Goal: Information Seeking & Learning: Learn about a topic

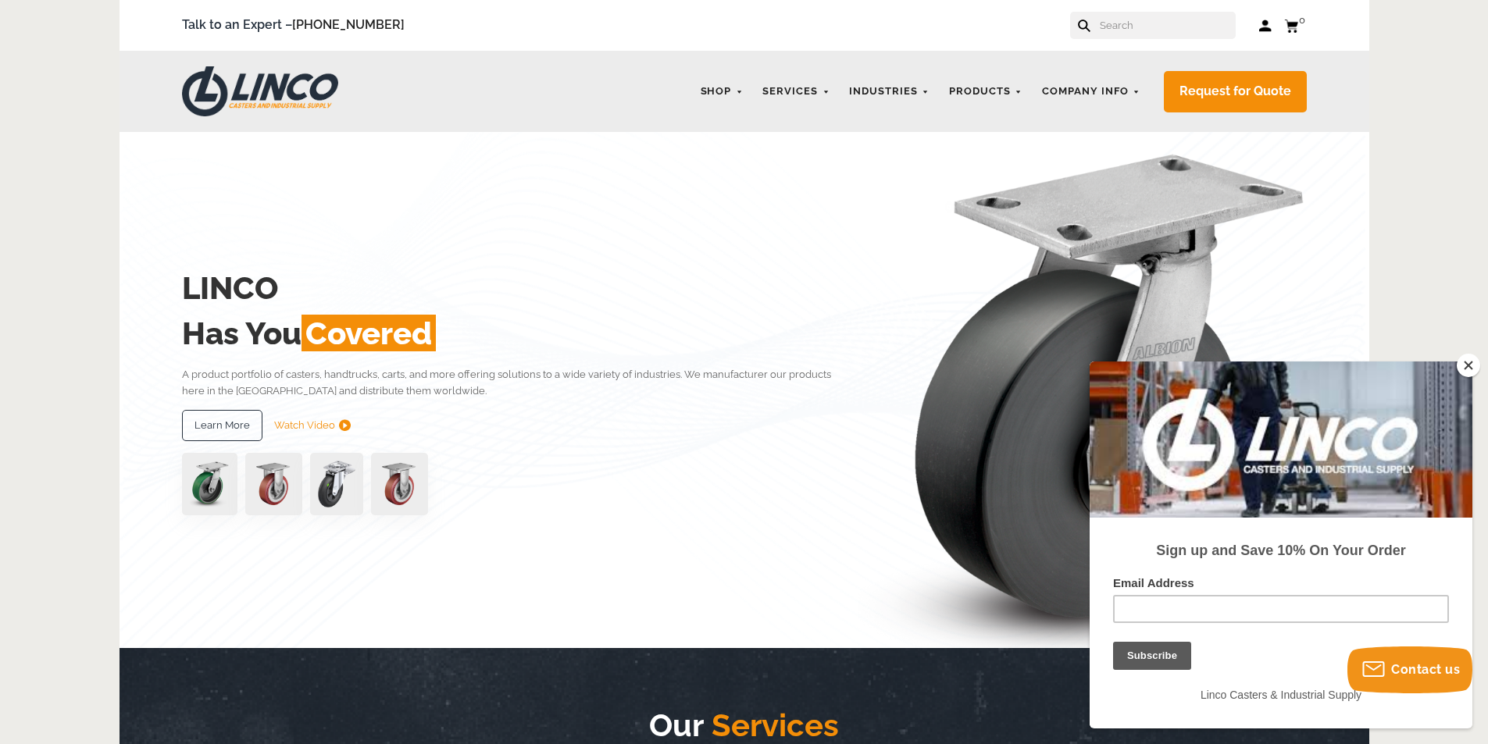
click at [276, 491] on img at bounding box center [273, 484] width 57 height 62
click at [994, 88] on link "Products" at bounding box center [985, 92] width 89 height 30
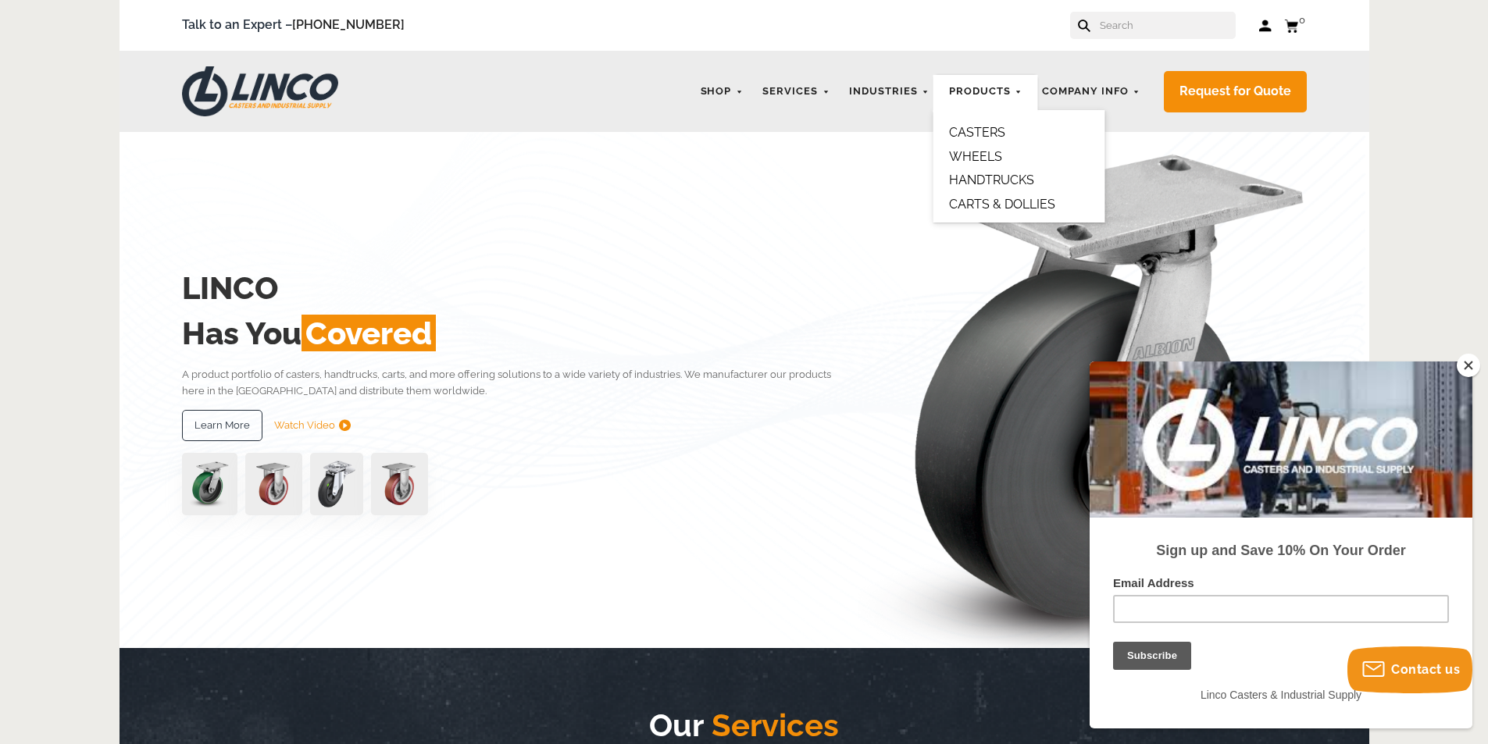
click at [983, 133] on link "CASTERS" at bounding box center [977, 132] width 56 height 15
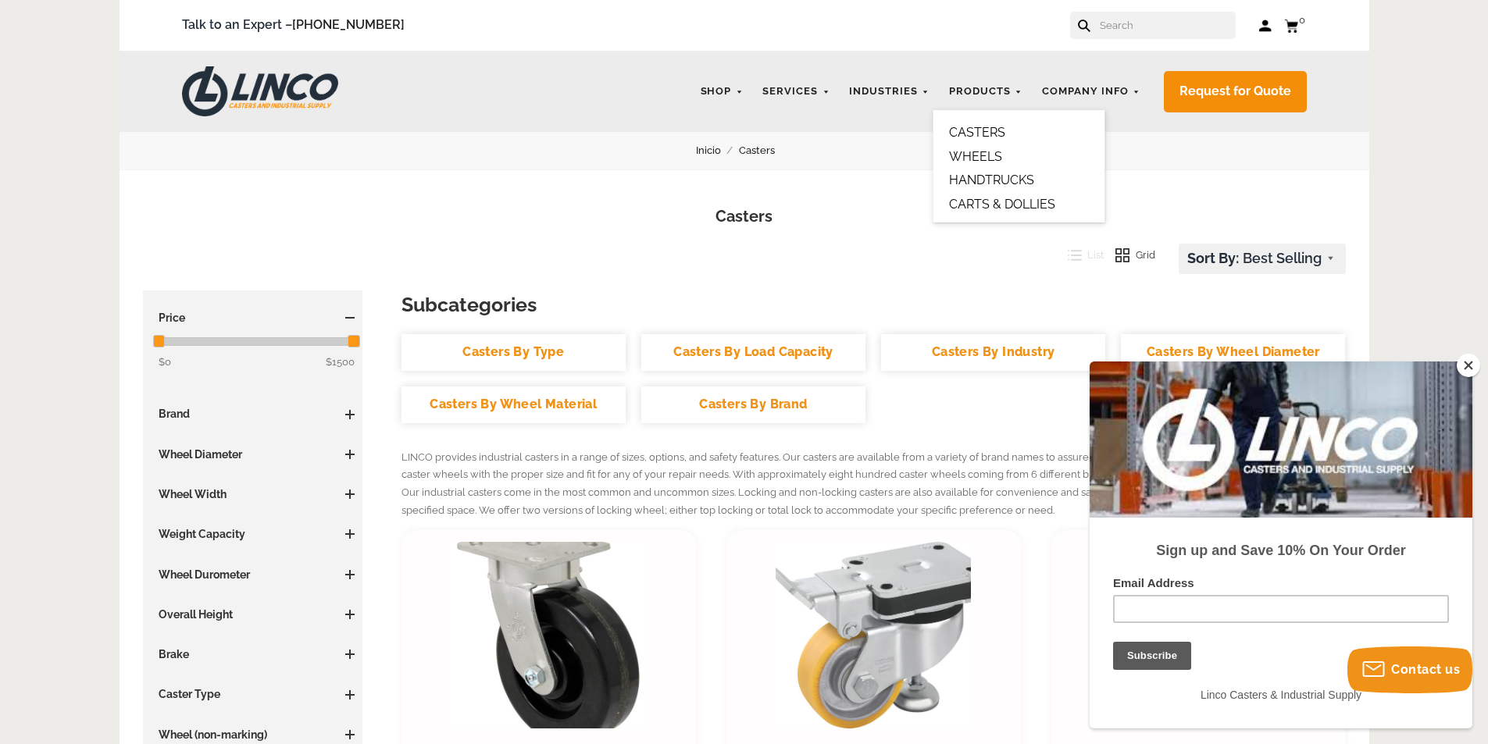
click at [990, 205] on link "CARTS & DOLLIES" at bounding box center [1002, 204] width 106 height 15
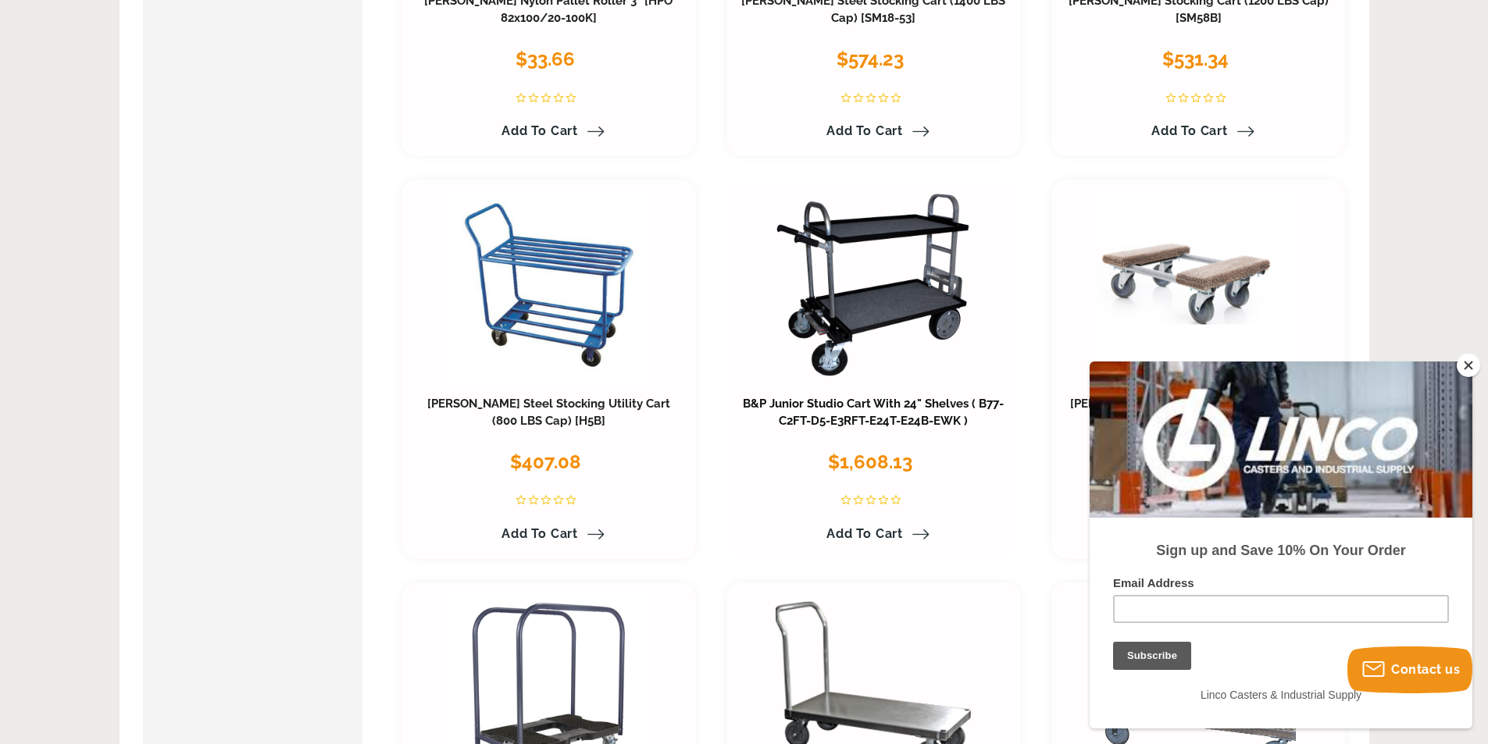
scroll to position [781, 0]
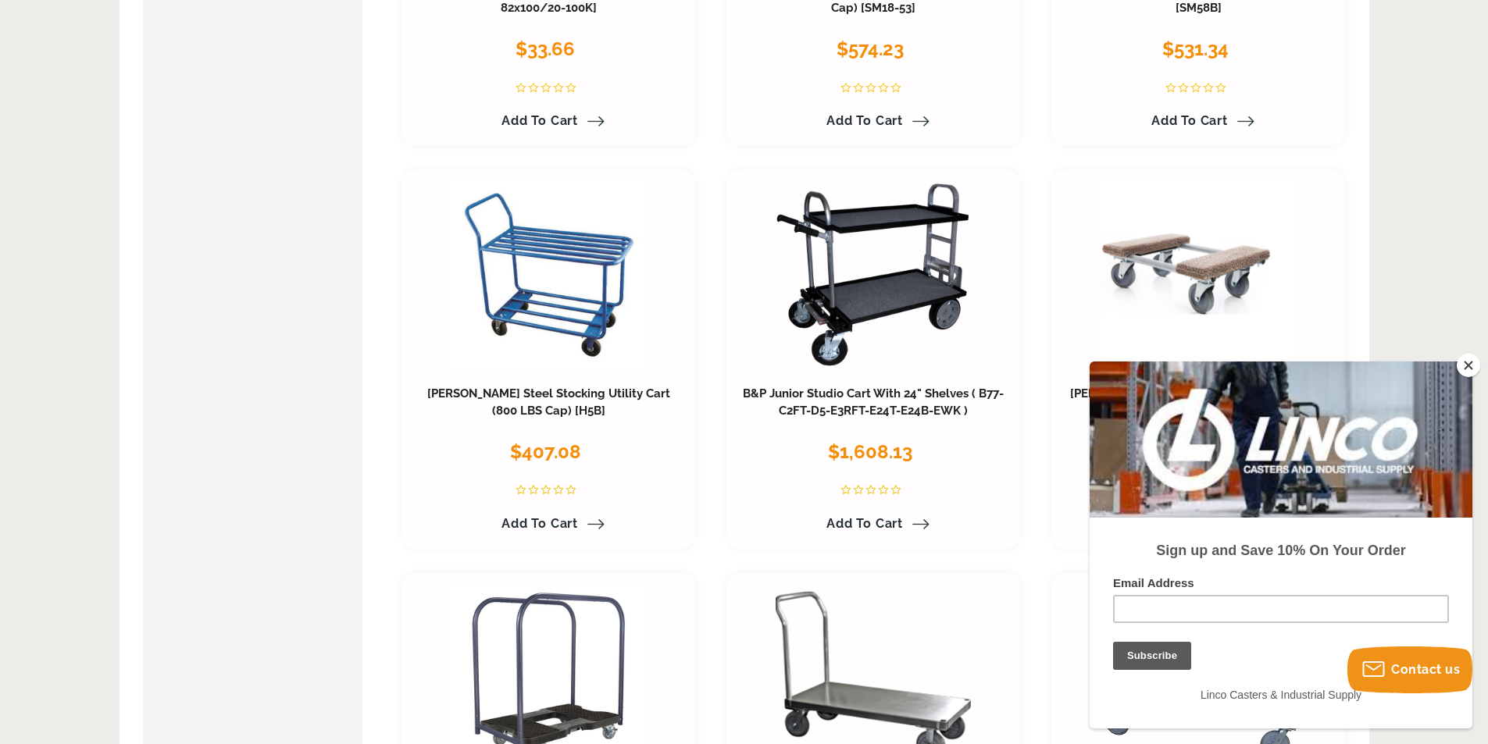
click at [1469, 366] on button "Close" at bounding box center [1468, 365] width 23 height 23
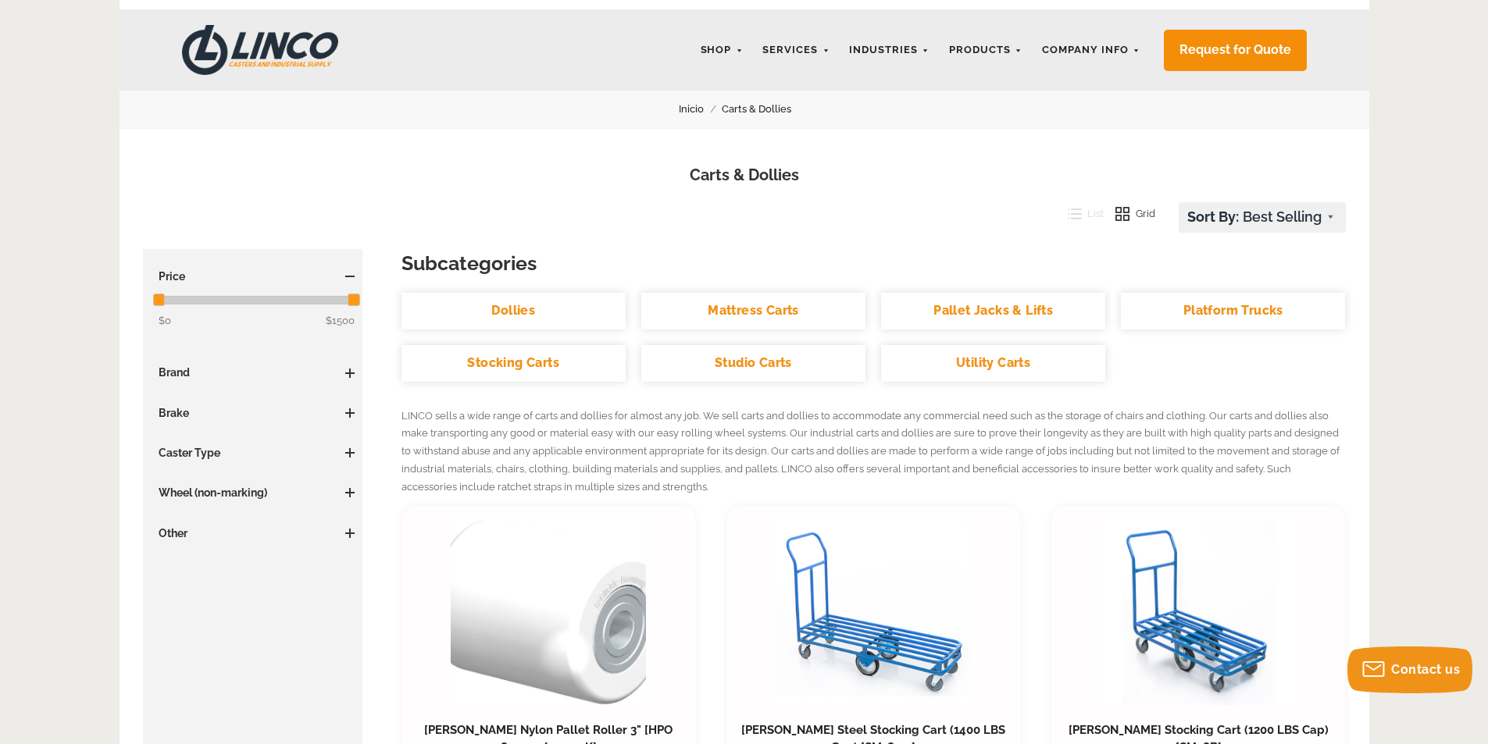
scroll to position [0, 0]
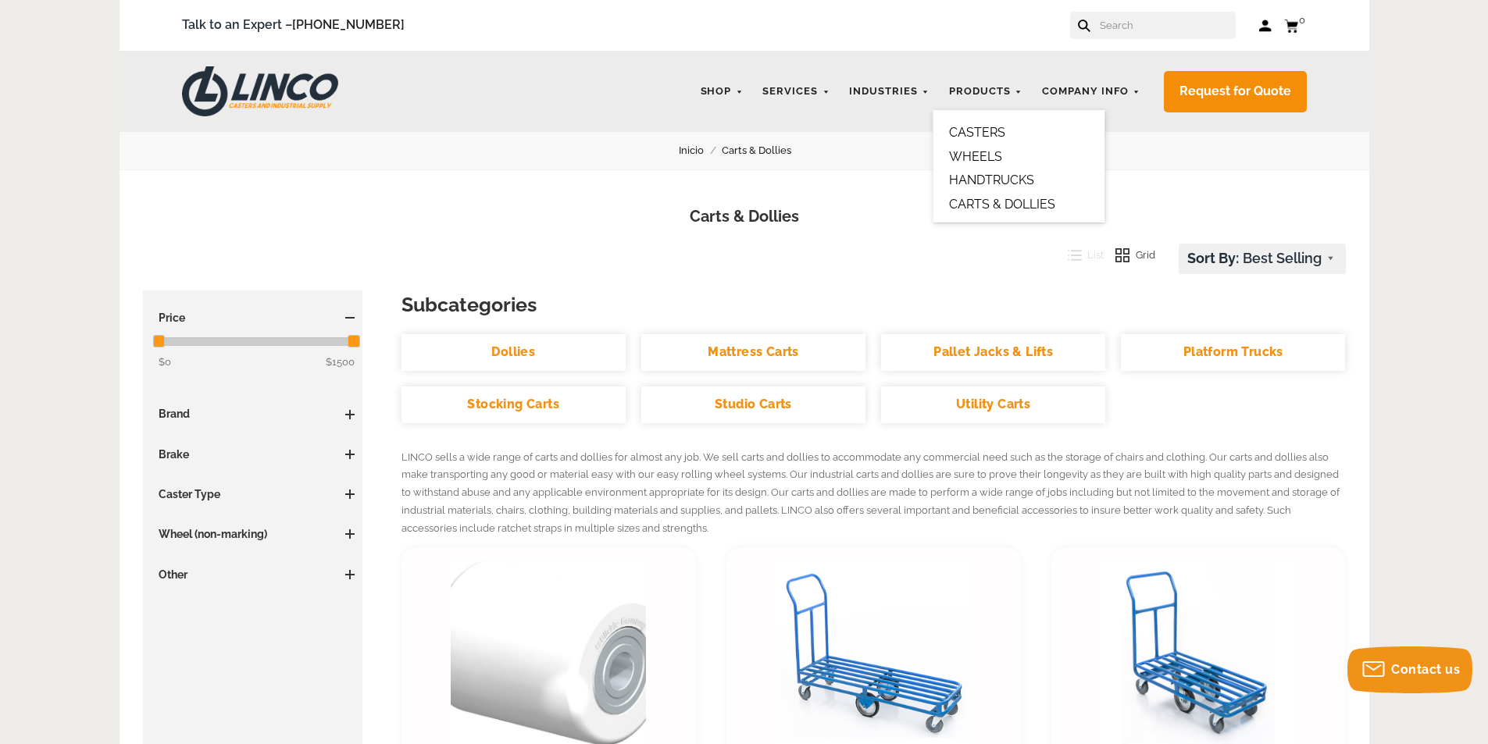
click at [987, 126] on link "CASTERS" at bounding box center [977, 132] width 56 height 15
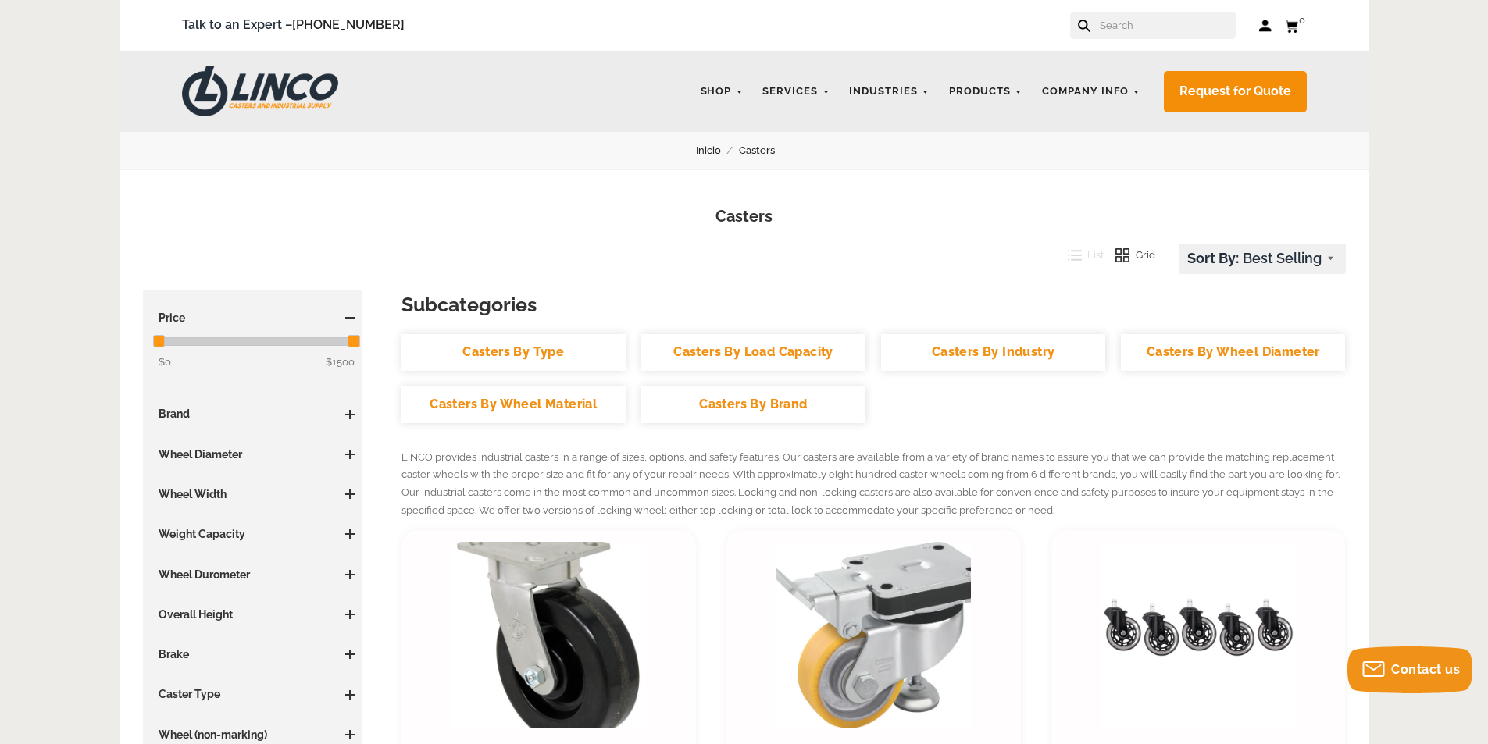
click at [249, 411] on h3 "Brand" at bounding box center [253, 414] width 205 height 16
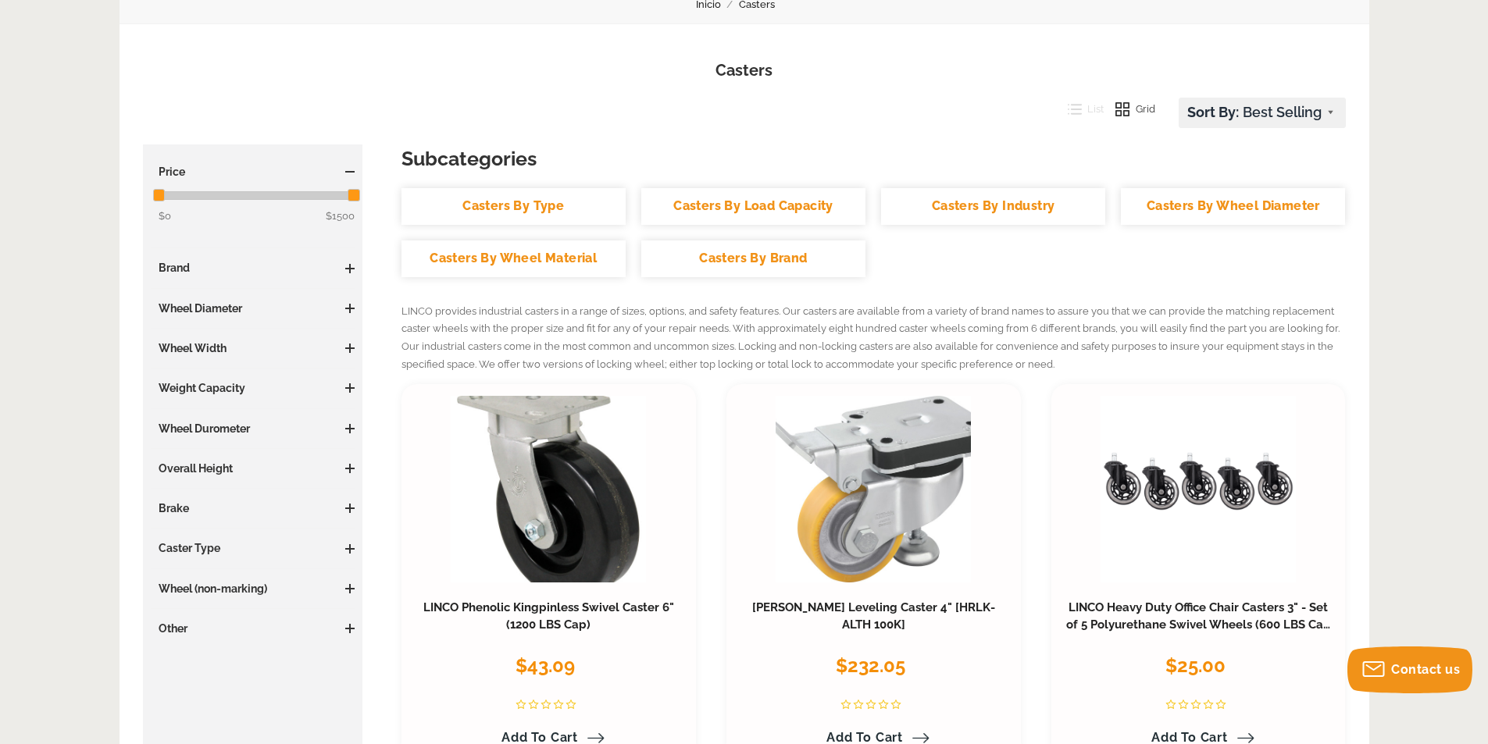
scroll to position [156, 0]
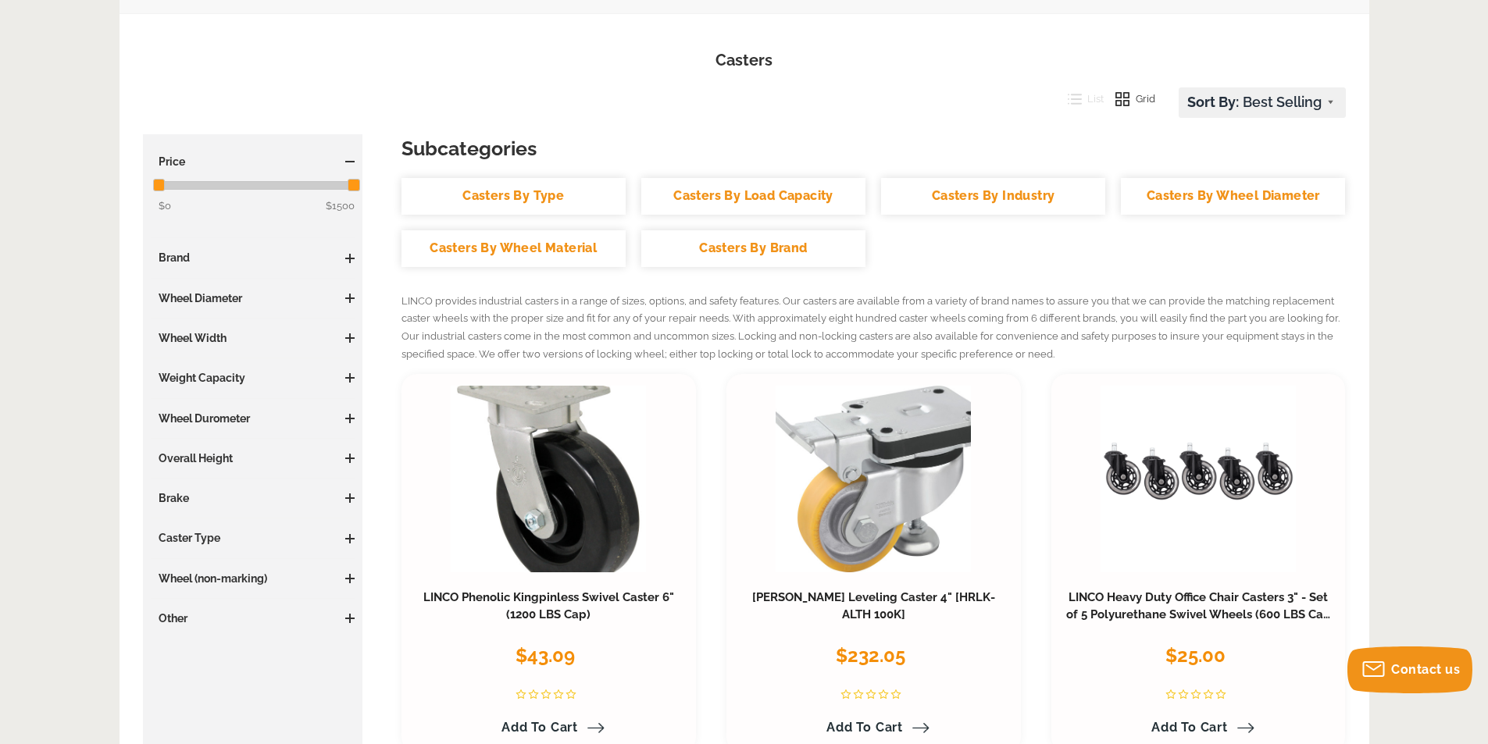
click at [354, 298] on span at bounding box center [349, 299] width 9 height 2
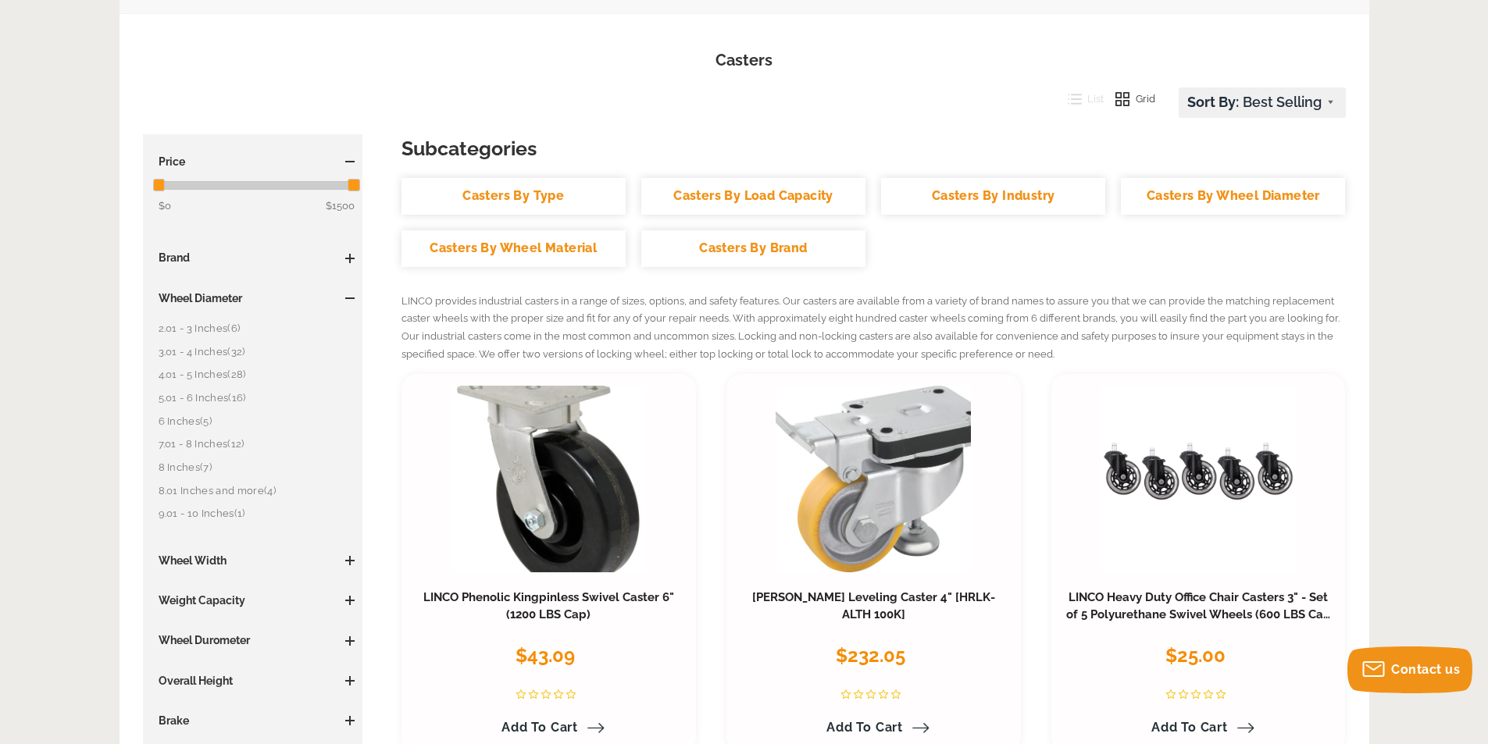
click at [216, 330] on link "2.01 - 3 Inches (6)" at bounding box center [257, 328] width 197 height 17
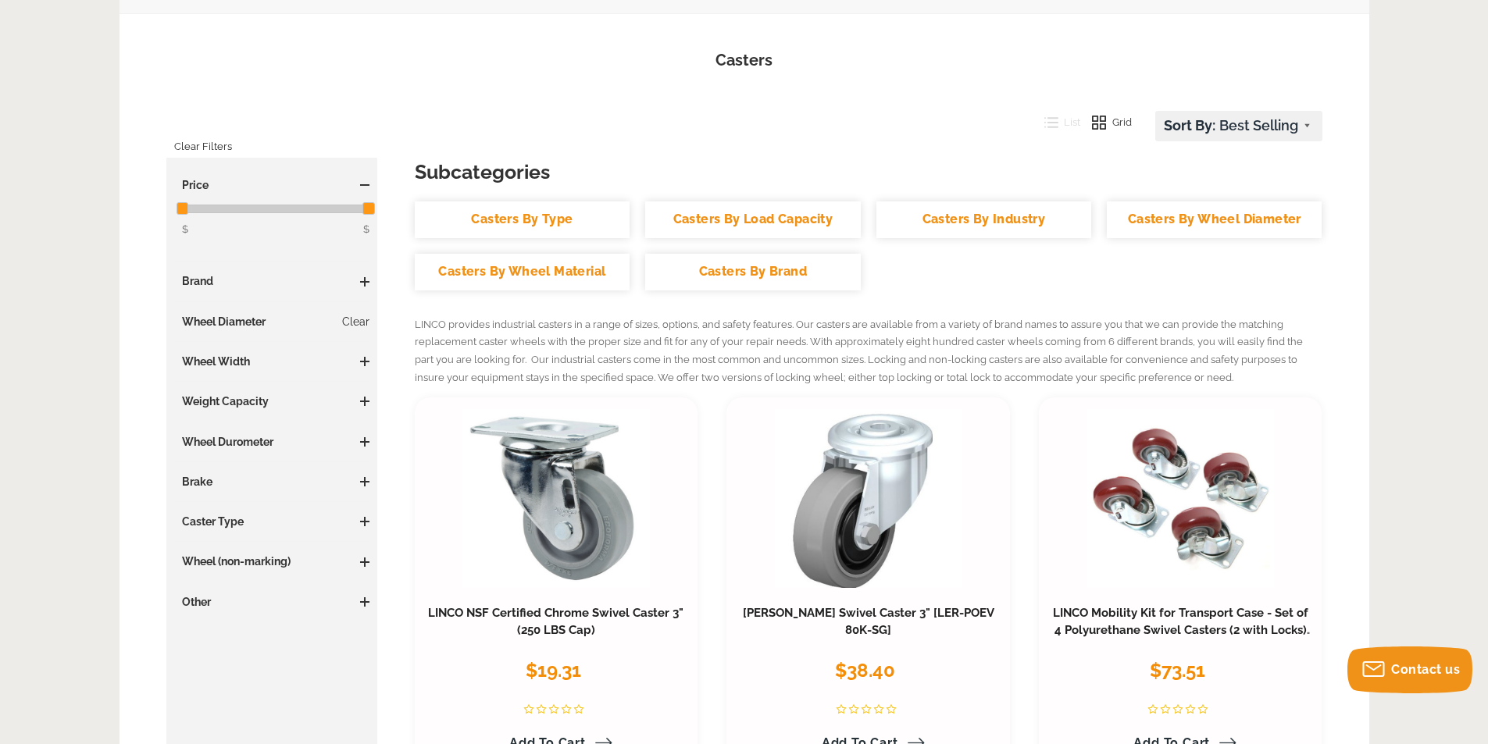
click at [355, 359] on h3 "Wheel Width" at bounding box center [272, 362] width 196 height 16
click at [362, 360] on span at bounding box center [364, 361] width 9 height 9
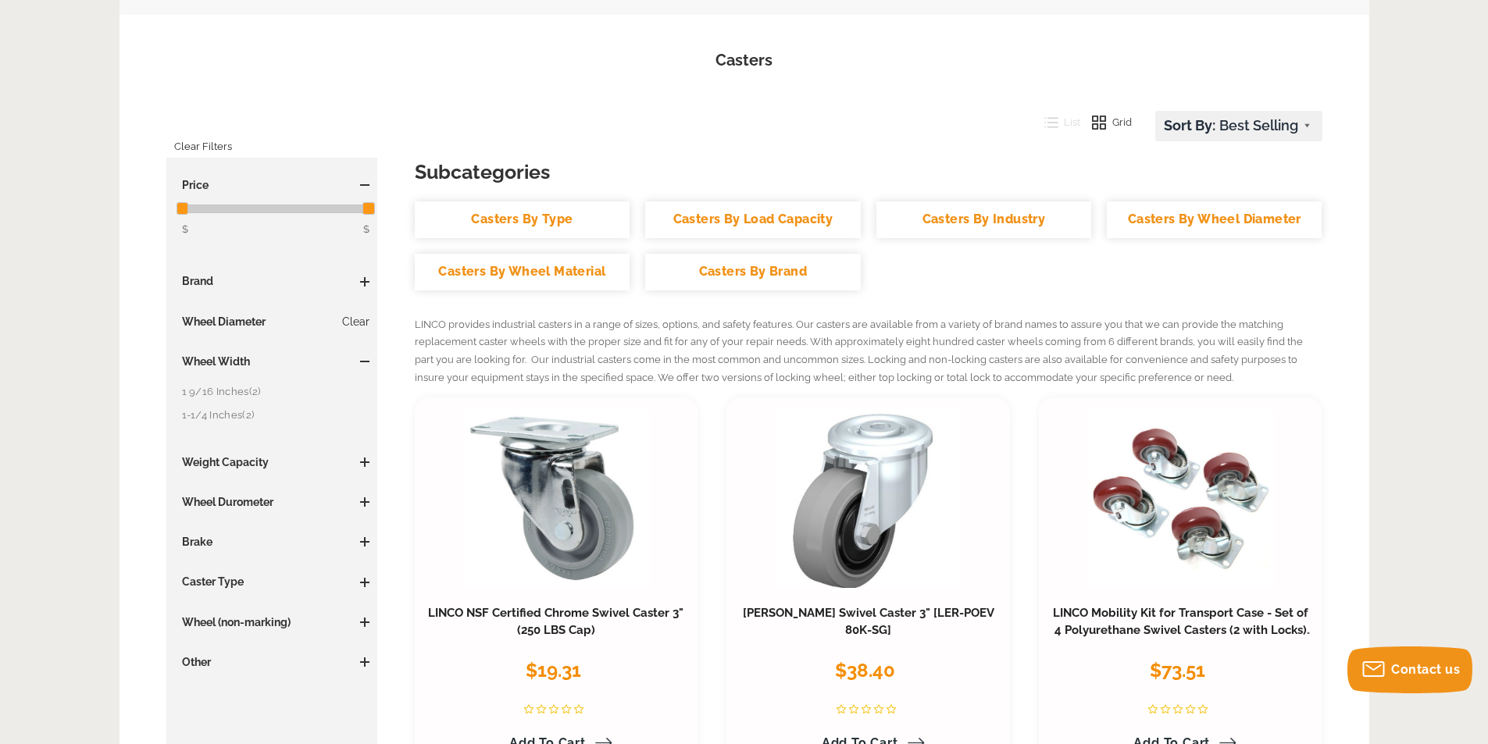
click at [367, 458] on span at bounding box center [364, 462] width 9 height 9
click at [366, 458] on span at bounding box center [364, 462] width 9 height 9
click at [360, 580] on span at bounding box center [364, 582] width 9 height 9
click at [212, 612] on link "Swivel (6)" at bounding box center [276, 613] width 188 height 17
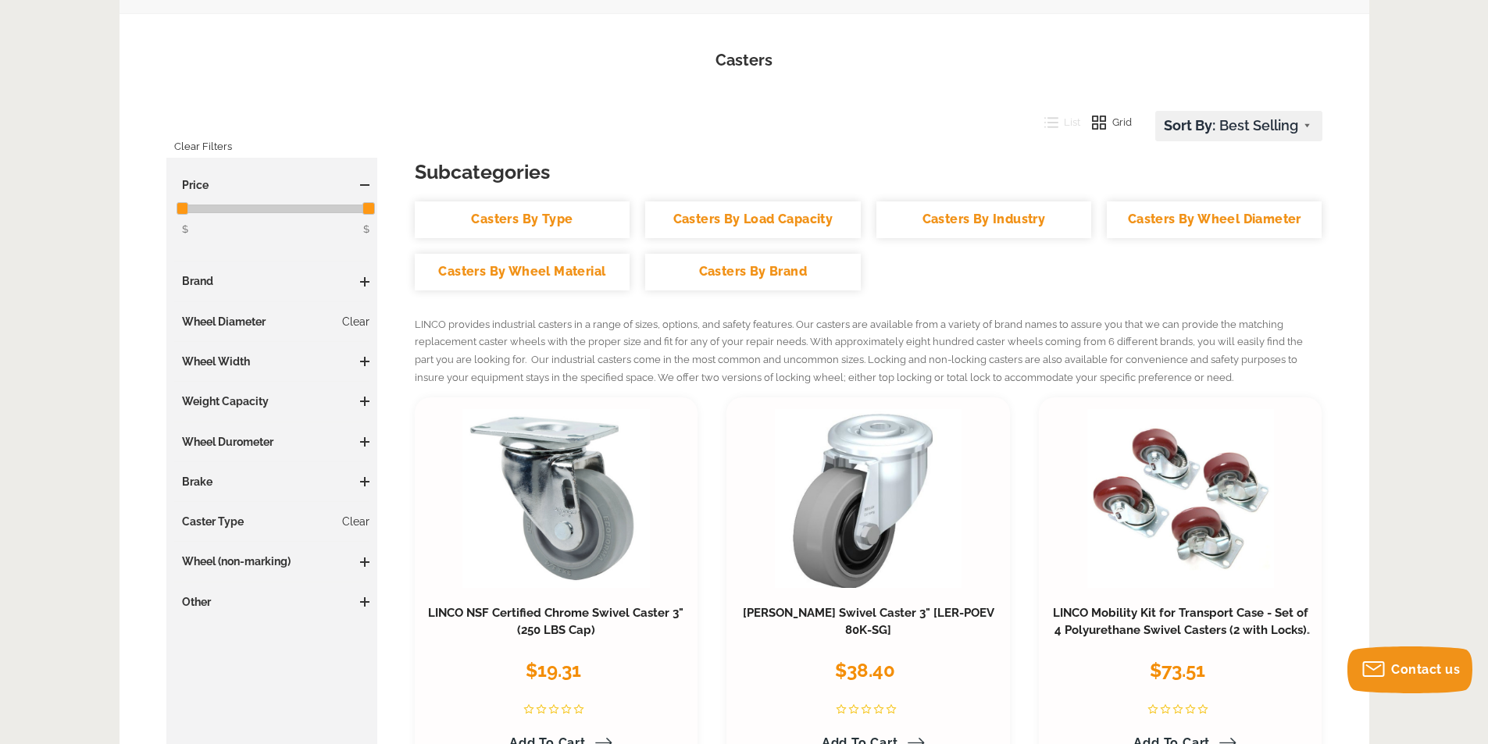
click at [367, 560] on span at bounding box center [364, 562] width 9 height 9
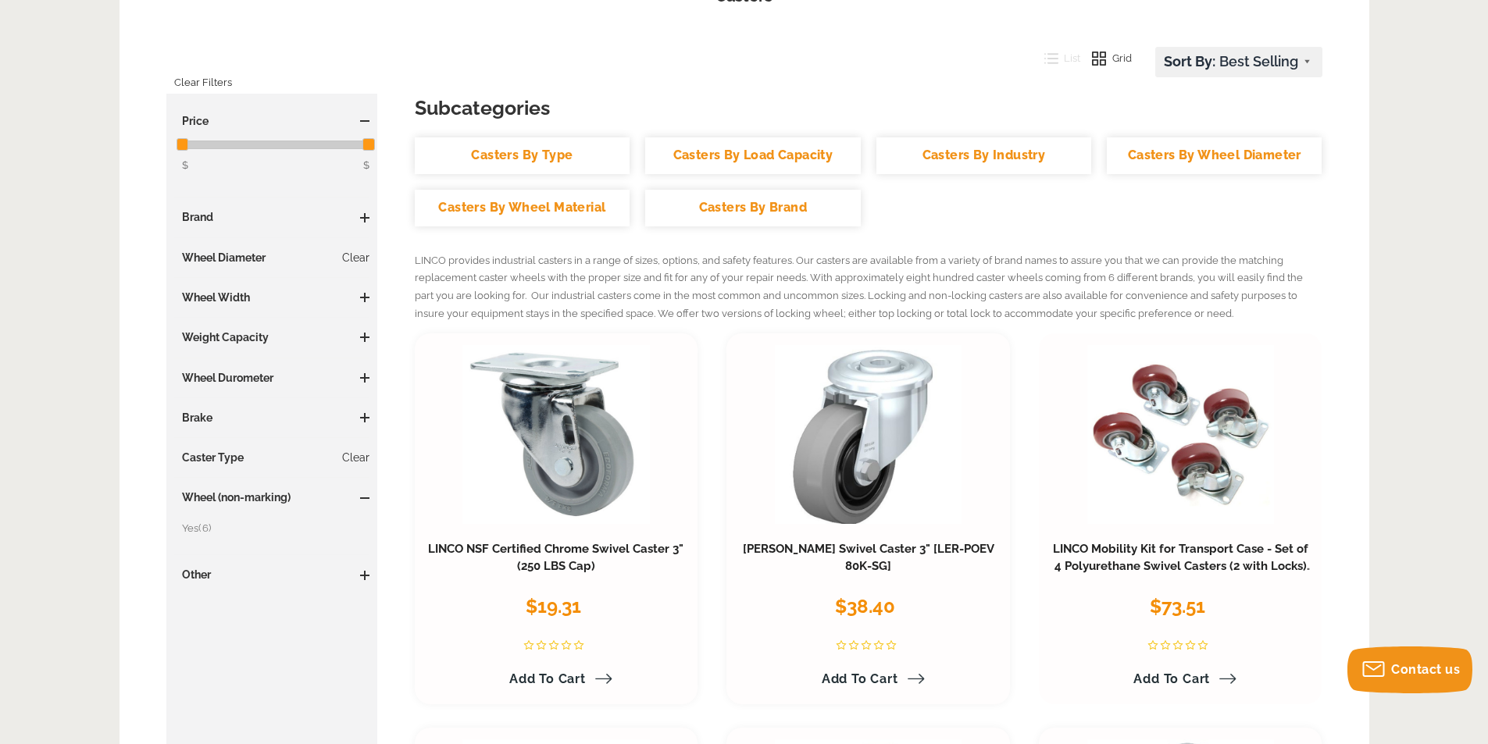
scroll to position [312, 0]
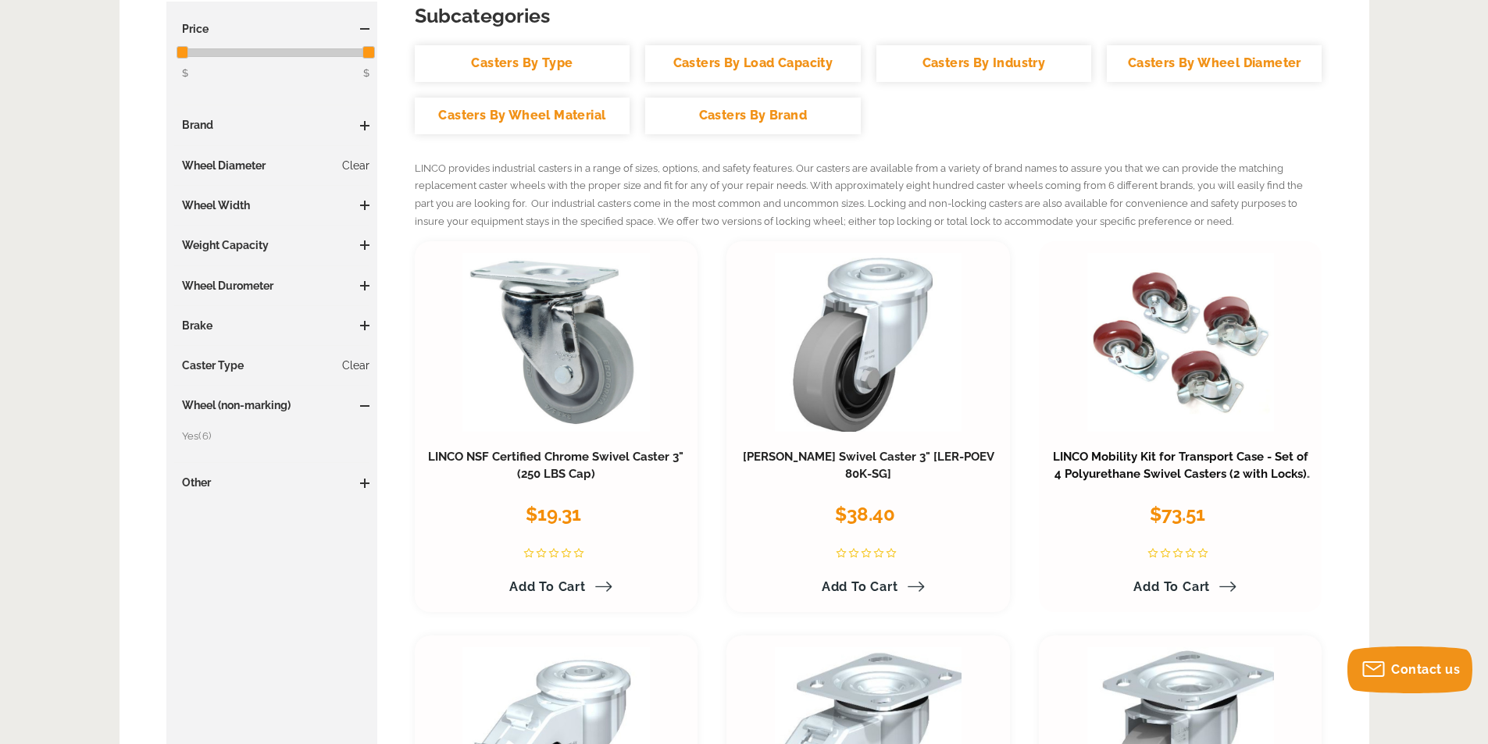
click at [1150, 461] on link "LINCO Mobility Kit for Transport Case - Set of 4 Polyurethane Swivel Casters (2…" at bounding box center [1183, 474] width 261 height 48
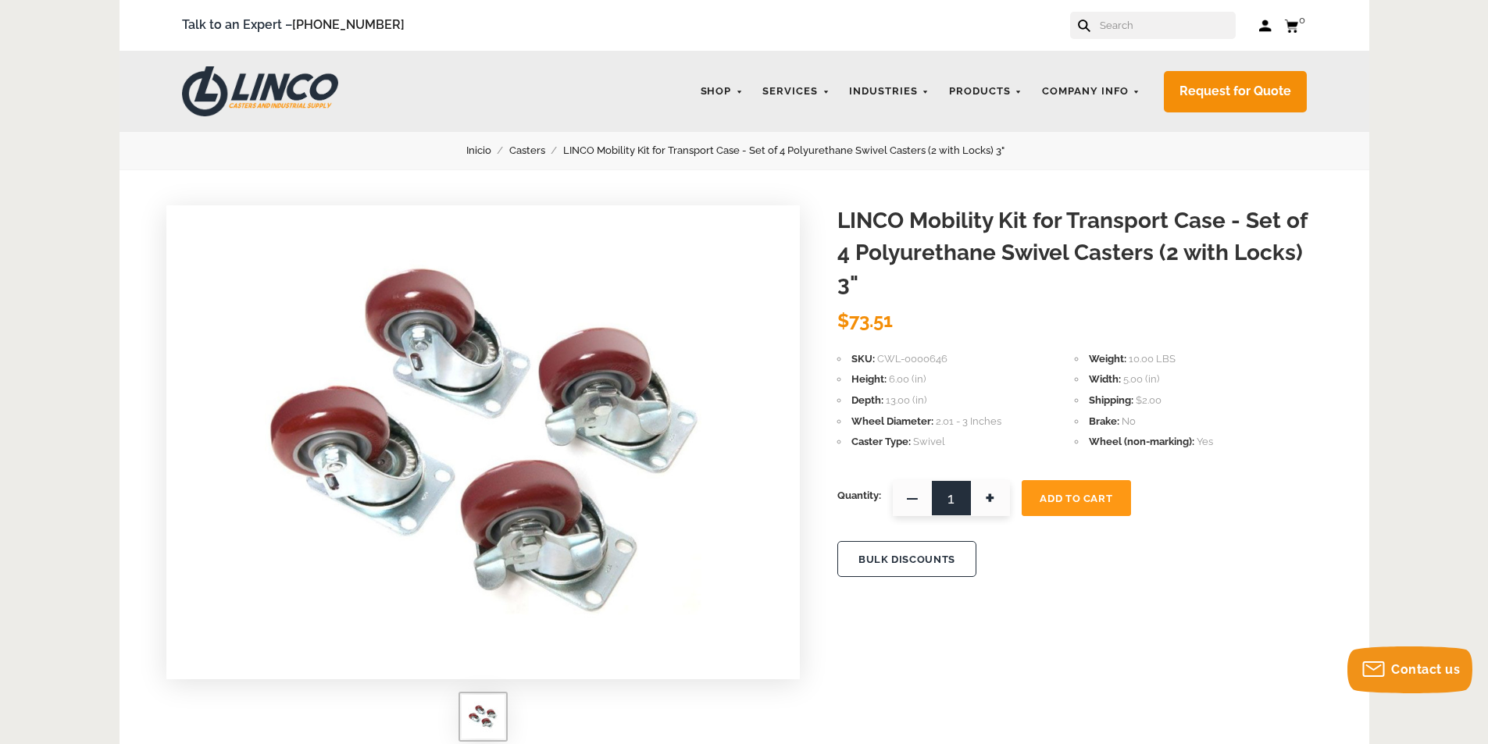
drag, startPoint x: 857, startPoint y: 377, endPoint x: 919, endPoint y: 376, distance: 61.7
click at [919, 376] on li "Height 6.00 (in)" at bounding box center [955, 379] width 237 height 17
drag, startPoint x: 861, startPoint y: 403, endPoint x: 915, endPoint y: 404, distance: 53.9
click at [915, 404] on li "Depth 13.00 (in)" at bounding box center [955, 400] width 237 height 17
drag, startPoint x: 858, startPoint y: 420, endPoint x: 982, endPoint y: 437, distance: 124.6
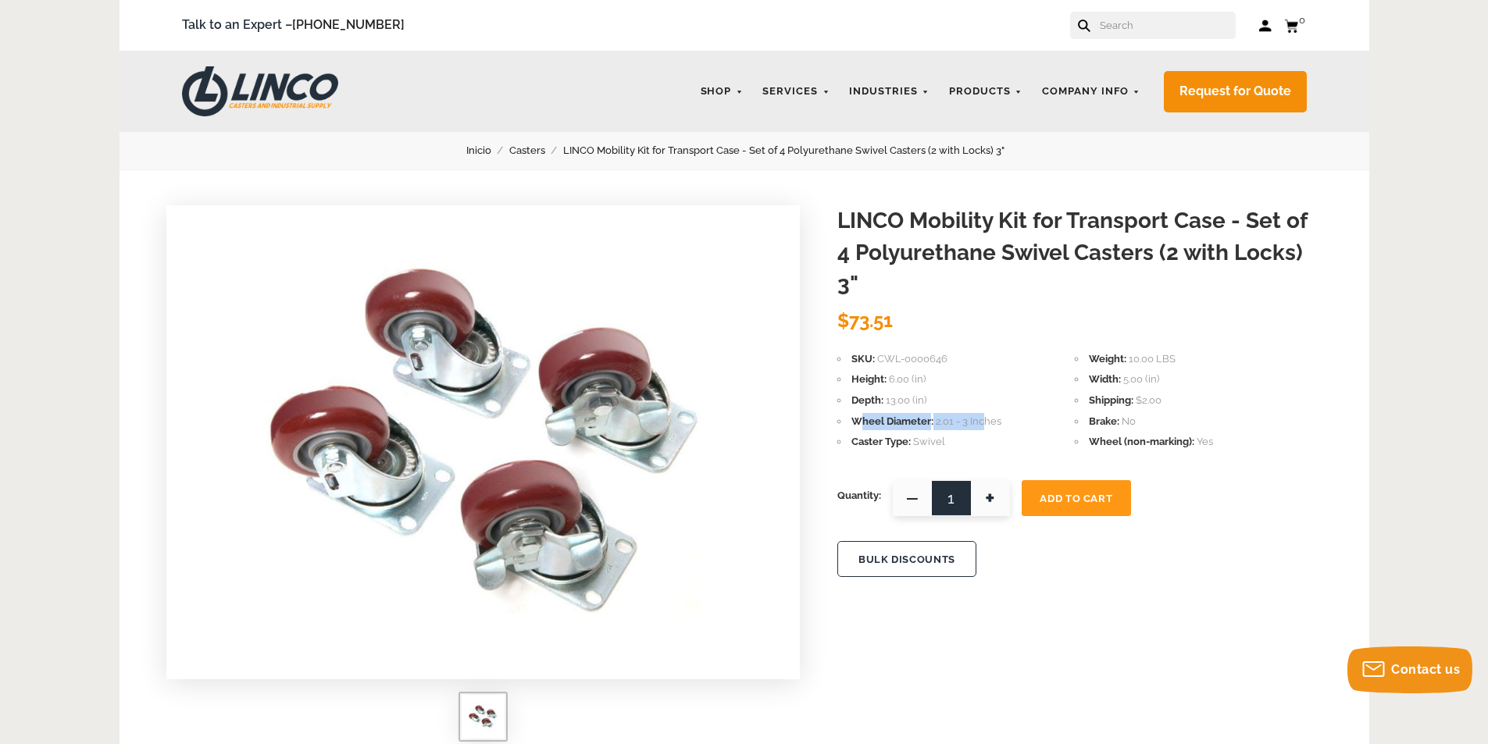
click at [985, 435] on div "SKU CWL-0000646 Weight 10.00 LBS Height 6.00 (in) Width 5.00 (in) Depth 13.00 (…" at bounding box center [1079, 403] width 485 height 104
click at [1000, 435] on li "Caster Type Swivel" at bounding box center [955, 442] width 237 height 17
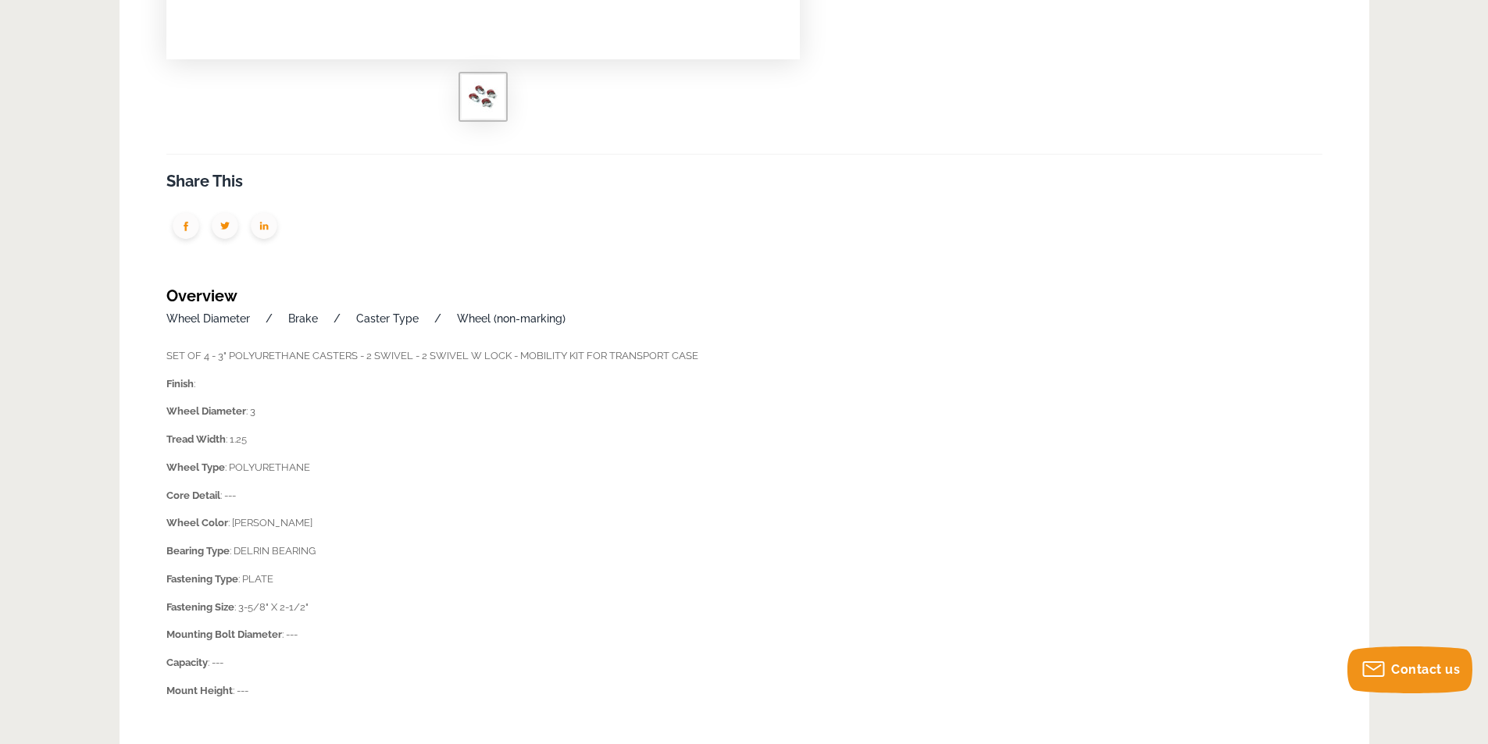
scroll to position [625, 0]
drag, startPoint x: 225, startPoint y: 463, endPoint x: 328, endPoint y: 464, distance: 103.1
click at [328, 464] on p "Wheel Type : POLYURETHANE" at bounding box center [744, 464] width 1156 height 18
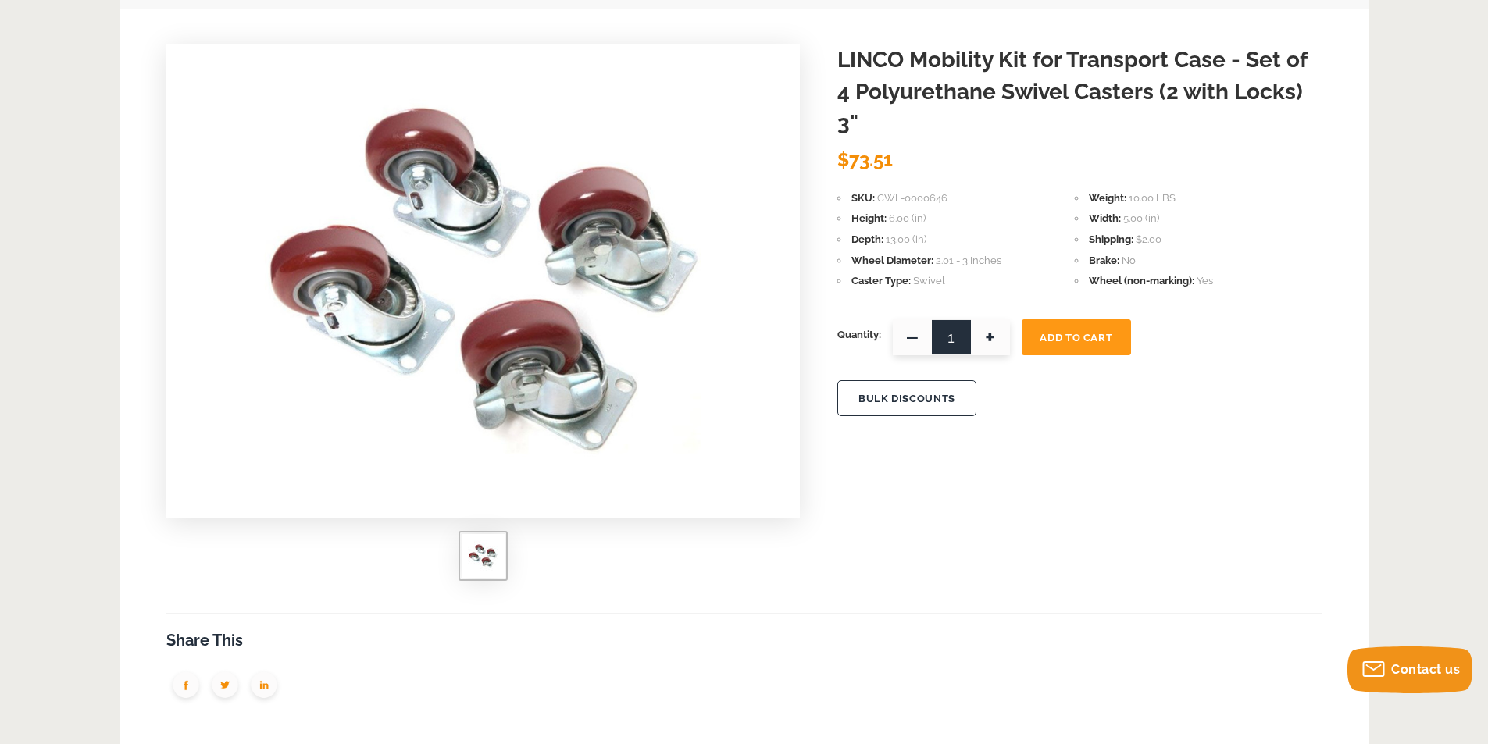
scroll to position [156, 0]
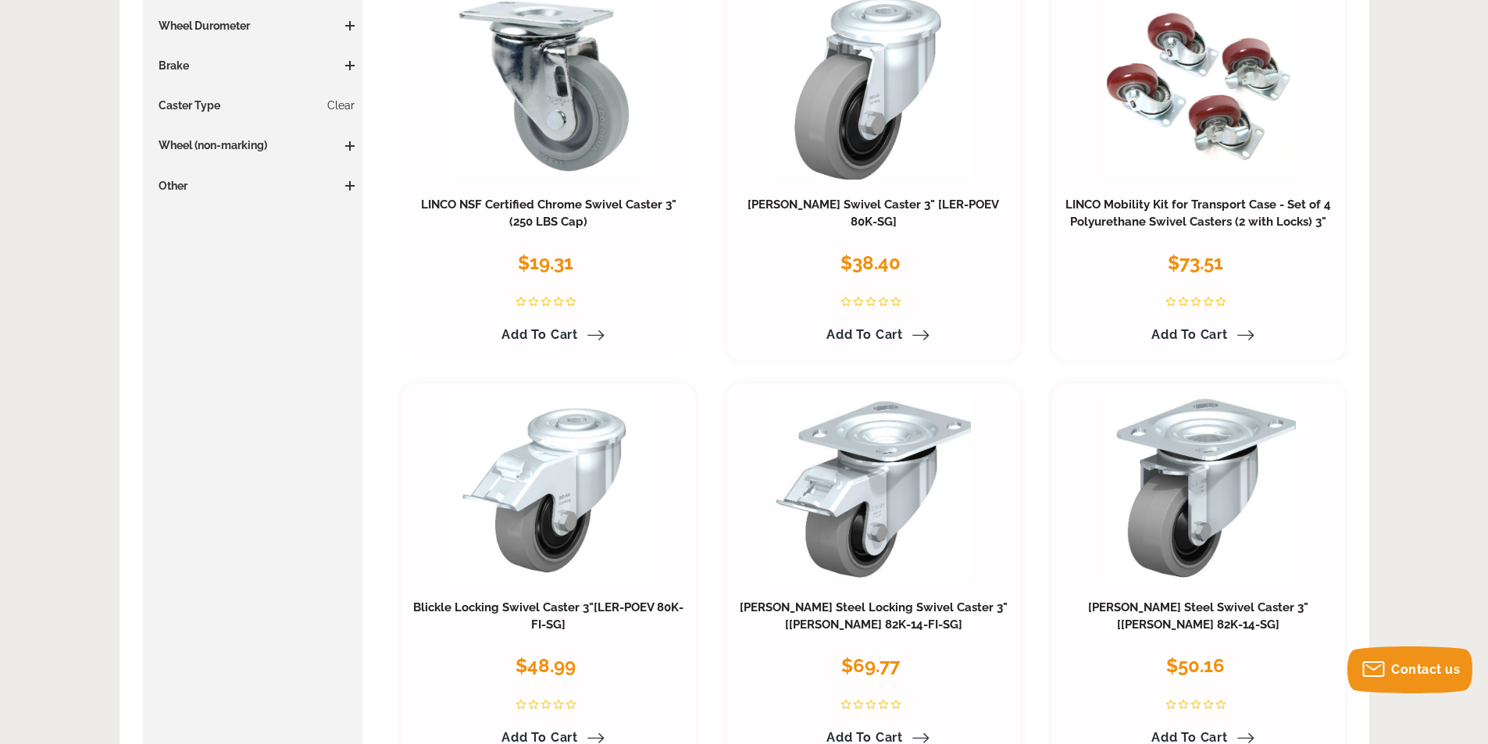
scroll to position [547, 0]
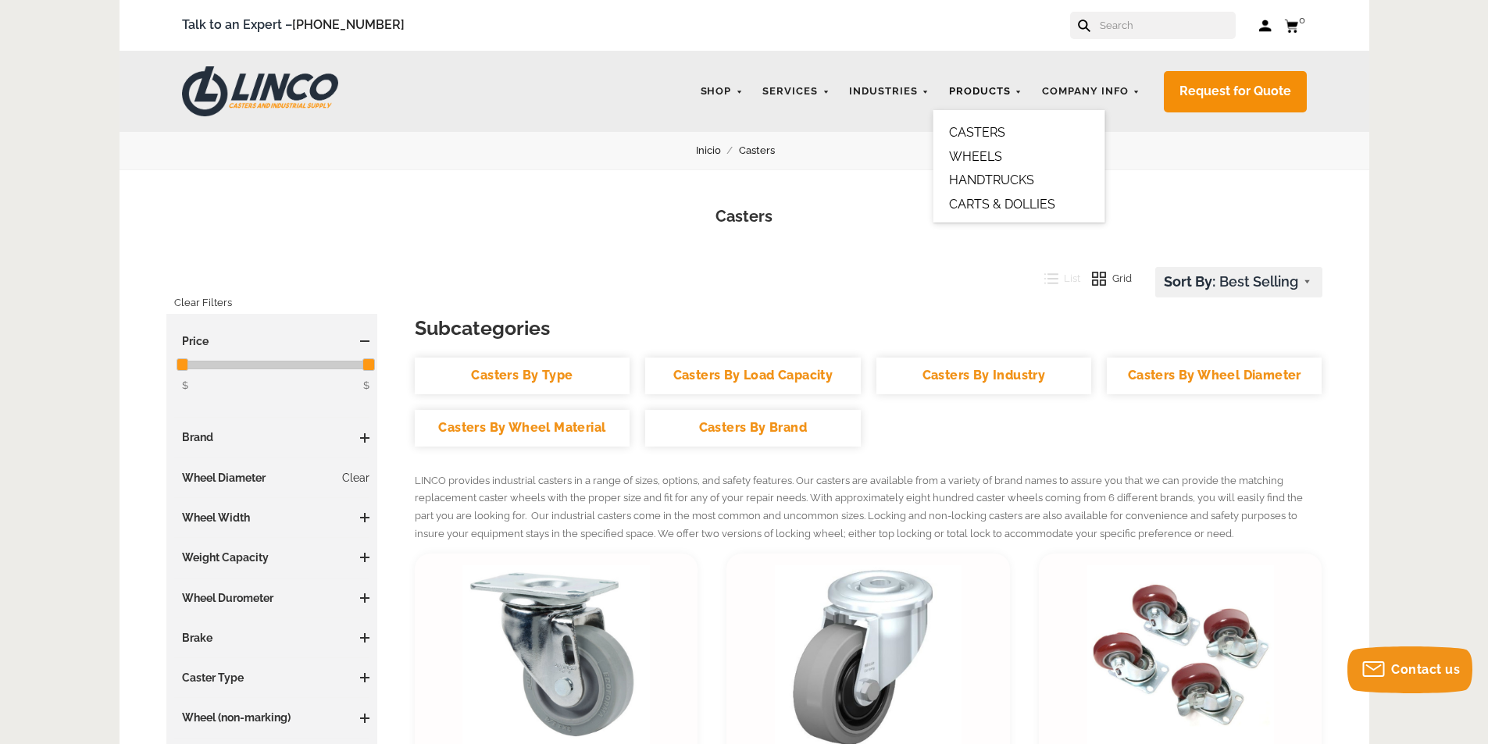
click at [969, 91] on link "Products" at bounding box center [985, 92] width 89 height 30
click at [965, 147] on ul "CASTERS WHEELS HANDTRUCKS CARTS & DOLLIES" at bounding box center [1019, 166] width 172 height 112
click at [998, 156] on link "WHEELS" at bounding box center [975, 156] width 53 height 15
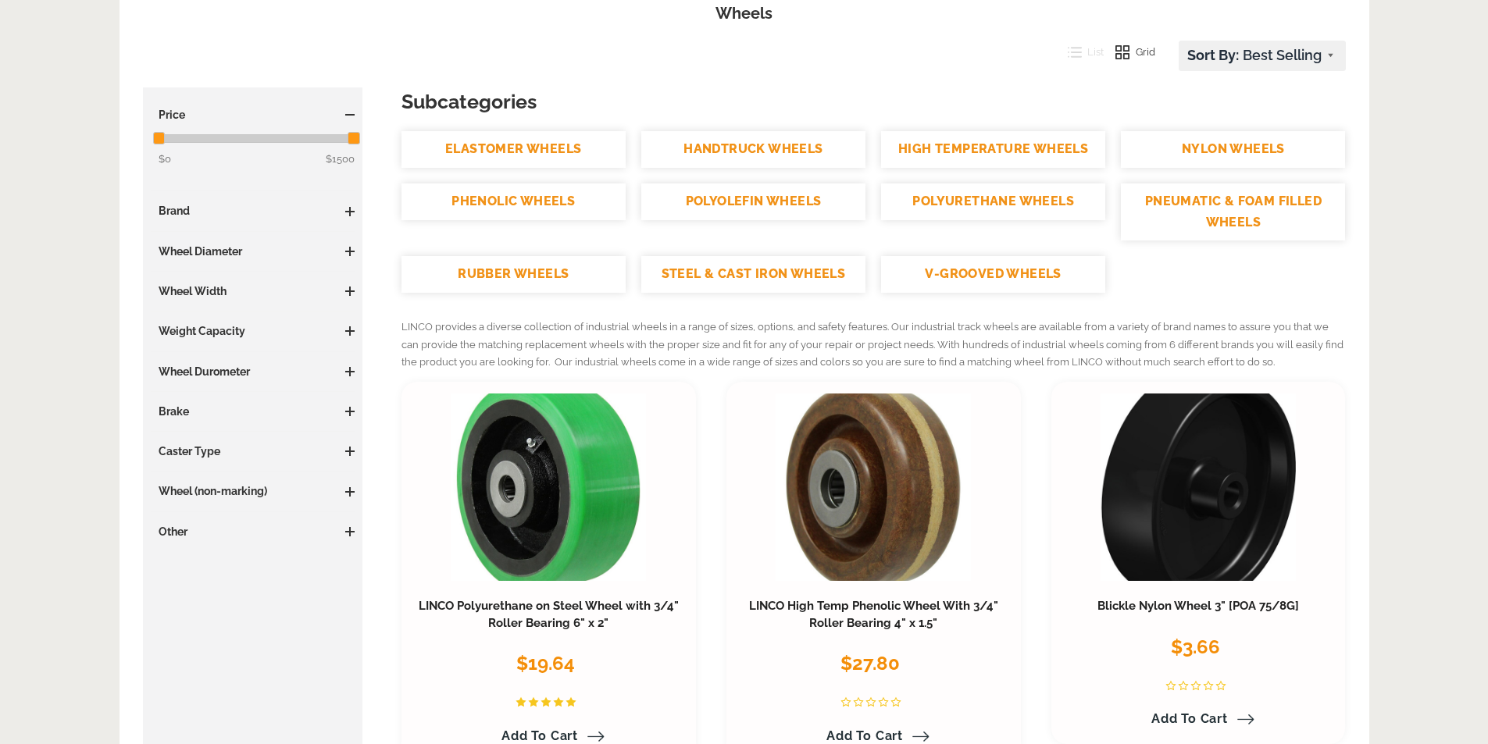
scroll to position [391, 0]
